Goal: Transaction & Acquisition: Purchase product/service

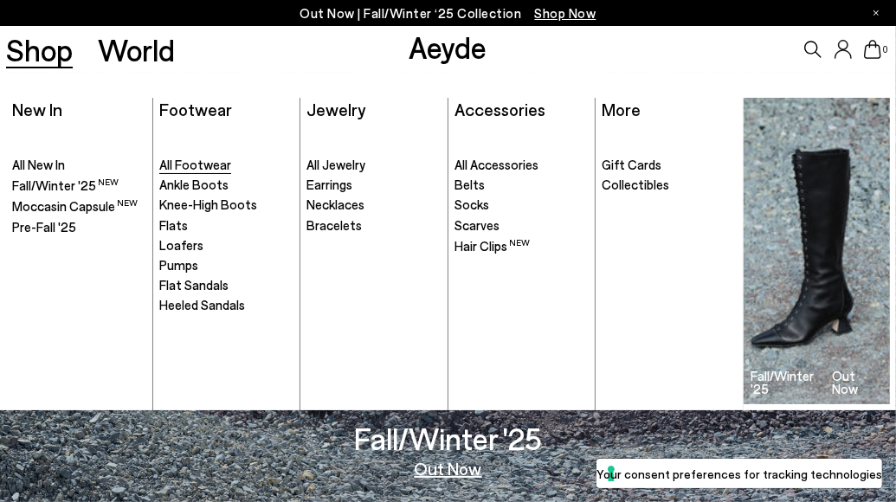
click at [183, 162] on span "All Footwear" at bounding box center [195, 165] width 72 height 16
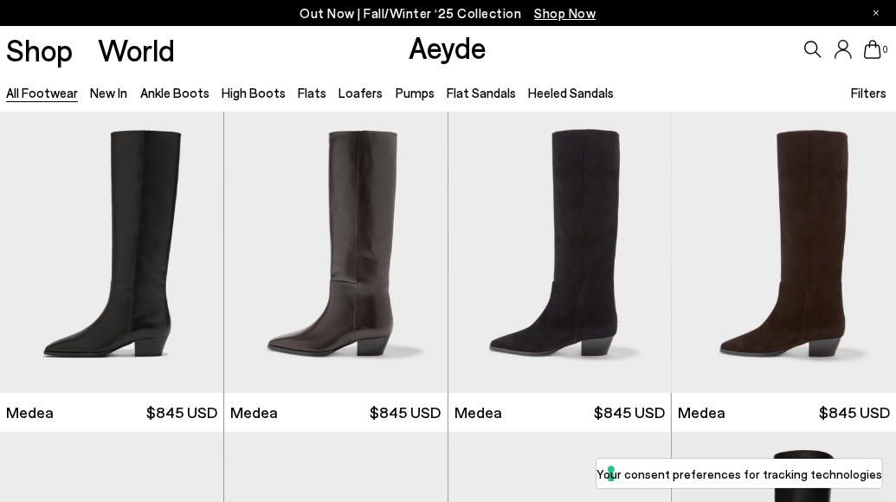
click at [873, 89] on span "Filters" at bounding box center [868, 93] width 35 height 16
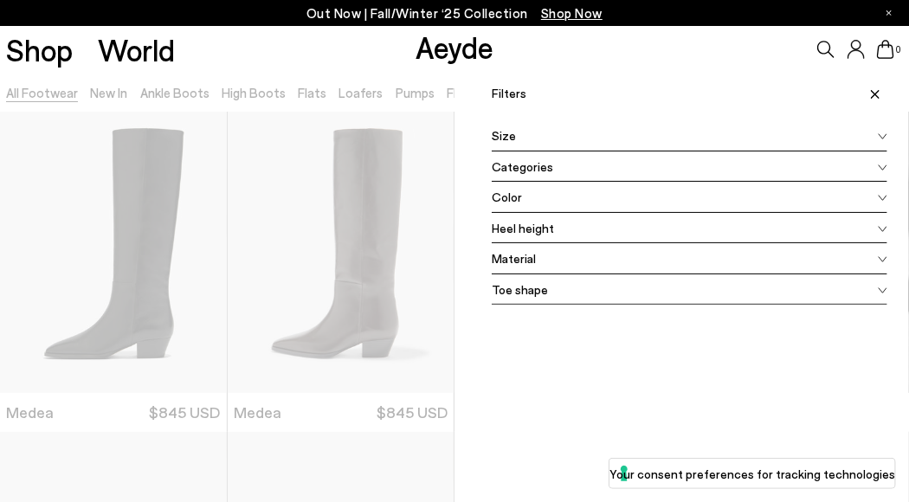
click at [873, 89] on span at bounding box center [872, 93] width 29 height 38
